Goal: Information Seeking & Learning: Find specific page/section

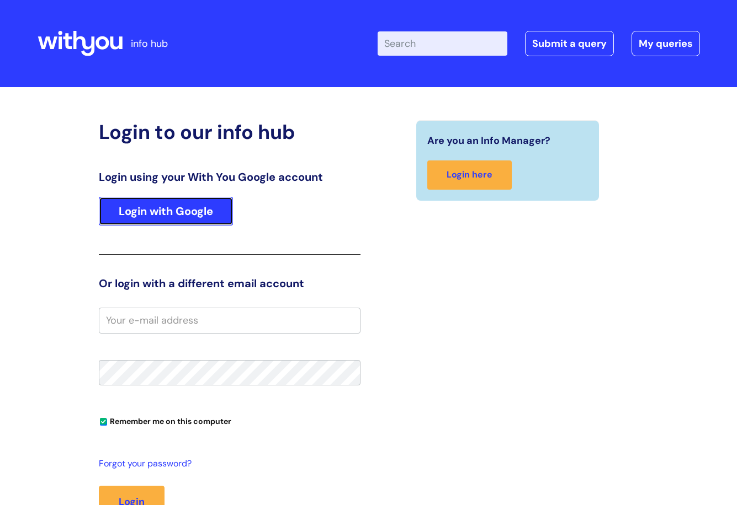
click at [175, 214] on link "Login with Google" at bounding box center [166, 211] width 134 height 29
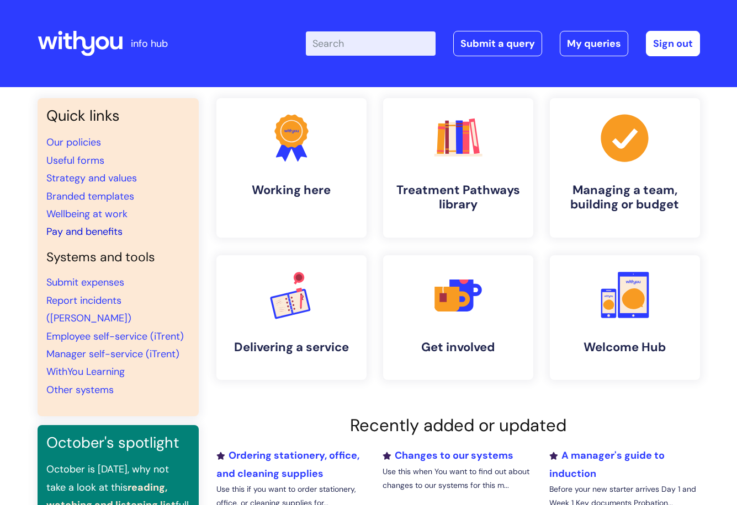
click at [74, 232] on link "Pay and benefits" at bounding box center [84, 231] width 76 height 13
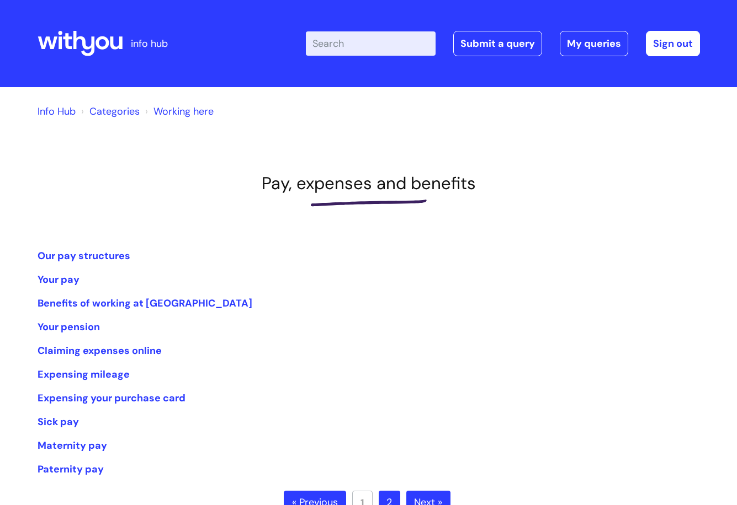
click at [81, 248] on li "Our pay structures" at bounding box center [369, 256] width 662 height 18
click at [81, 255] on link "Our pay structures" at bounding box center [84, 255] width 93 height 13
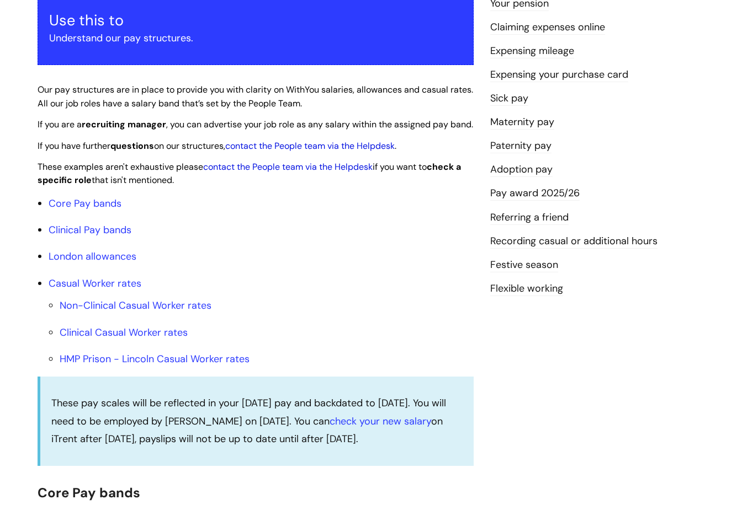
scroll to position [221, 0]
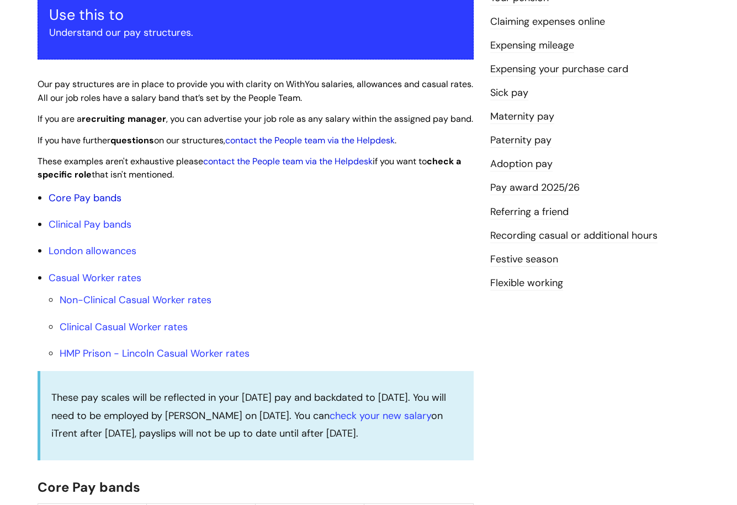
click at [100, 205] on link "Core Pay bands" at bounding box center [85, 197] width 73 height 13
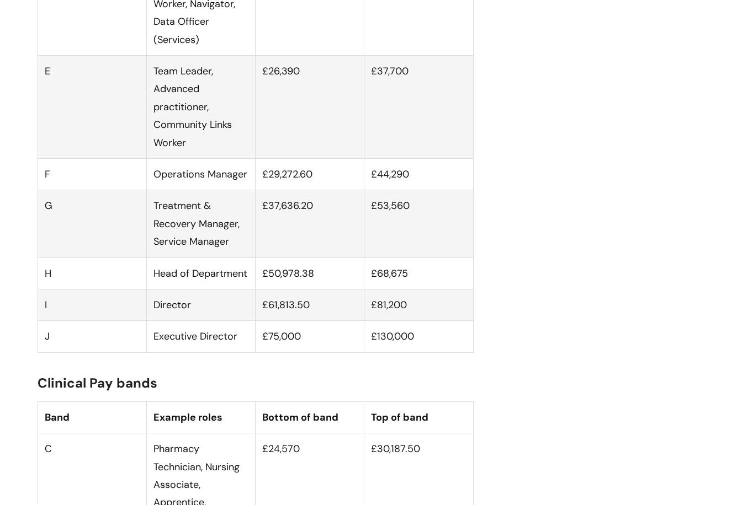
scroll to position [883, 0]
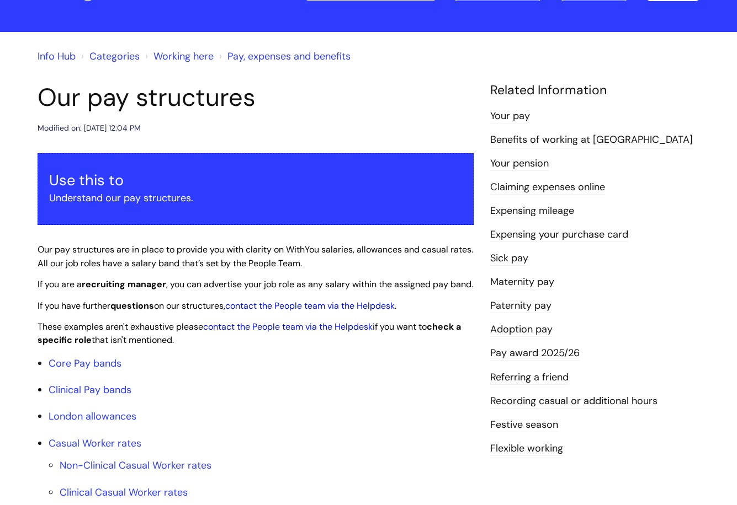
scroll to position [0, 0]
